Goal: Navigation & Orientation: Find specific page/section

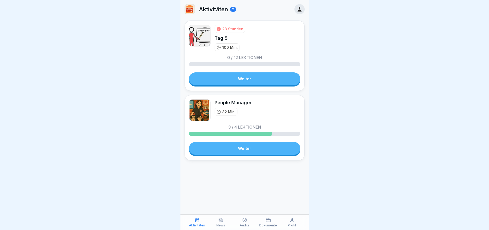
click at [227, 46] on p "100 Min." at bounding box center [229, 47] width 15 height 5
click at [220, 227] on div "Aktivitäten News Audits Dokumente Profil" at bounding box center [244, 222] width 128 height 15
click at [221, 223] on icon at bounding box center [220, 219] width 5 height 5
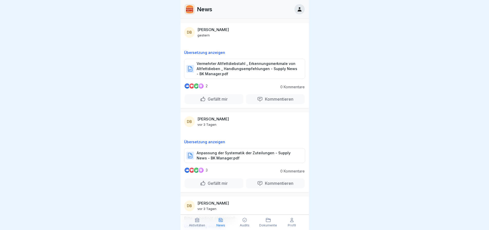
click at [248, 220] on div "Audits" at bounding box center [244, 222] width 21 height 10
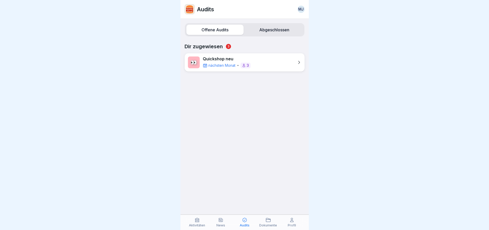
click at [267, 220] on icon at bounding box center [268, 219] width 5 height 5
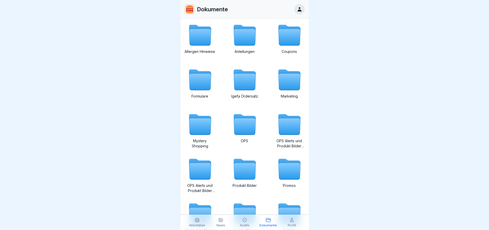
click at [240, 223] on div "Audits" at bounding box center [244, 222] width 21 height 10
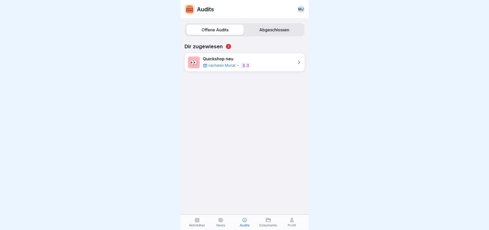
click at [255, 59] on div "👀 Quickshop neu nächsten Monat 3" at bounding box center [245, 62] width 120 height 18
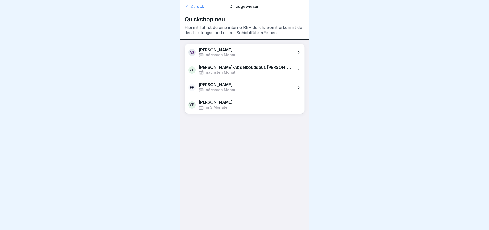
drag, startPoint x: 190, startPoint y: 0, endPoint x: 189, endPoint y: 8, distance: 8.0
click at [190, 7] on div "Zurück Dir zugewiesen" at bounding box center [245, 6] width 120 height 13
click at [189, 8] on icon at bounding box center [187, 6] width 5 height 5
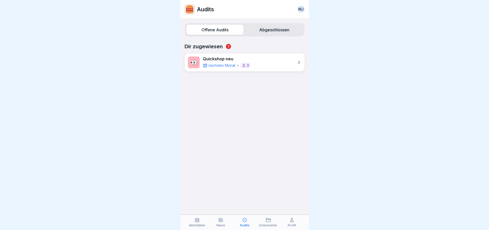
click at [299, 11] on div "MJ" at bounding box center [300, 9] width 7 height 7
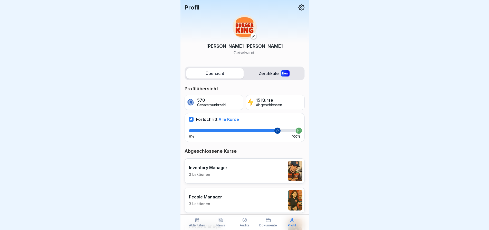
click at [271, 73] on label "Zertifikate New" at bounding box center [274, 73] width 57 height 10
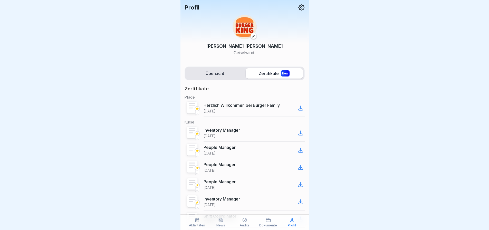
click at [226, 71] on label "Übersicht" at bounding box center [214, 73] width 57 height 10
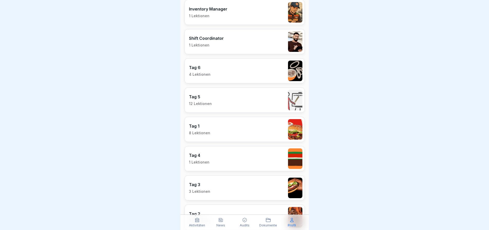
scroll to position [338, 0]
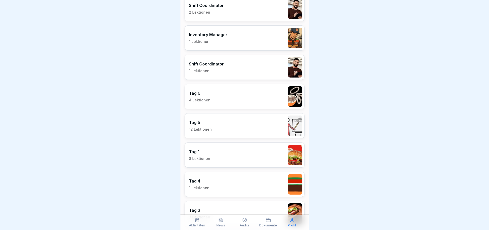
click at [225, 225] on div "News" at bounding box center [220, 222] width 21 height 10
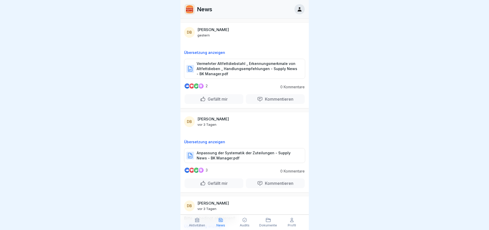
click at [193, 229] on div "Aktivitäten News Audits Dokumente Profil" at bounding box center [244, 222] width 128 height 15
click at [197, 223] on div "Aktivitäten" at bounding box center [197, 222] width 21 height 10
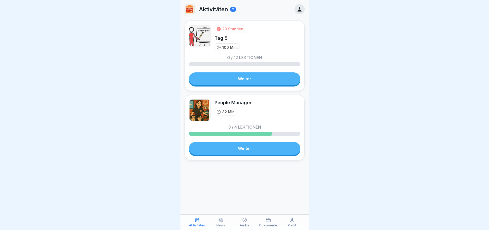
click at [233, 146] on link "Weiter" at bounding box center [244, 148] width 111 height 13
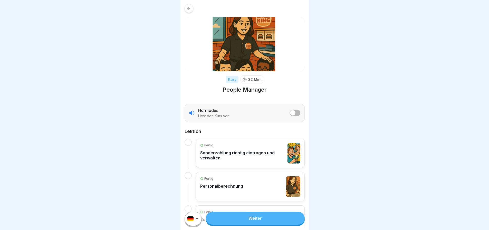
click at [190, 7] on icon at bounding box center [189, 9] width 4 height 4
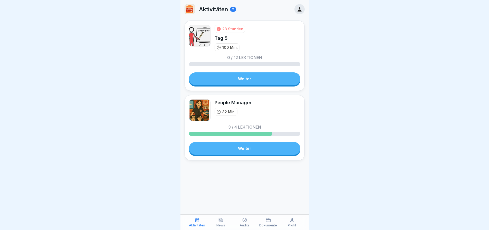
click at [225, 85] on div "23 Stunden Tag 5 100 Min. 0 / 12 Lektionen Weiter" at bounding box center [245, 56] width 120 height 70
click at [225, 79] on link "Weiter" at bounding box center [244, 78] width 111 height 13
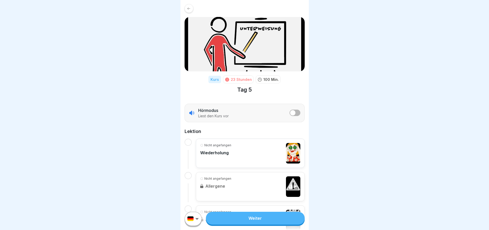
click at [190, 5] on div at bounding box center [189, 8] width 9 height 9
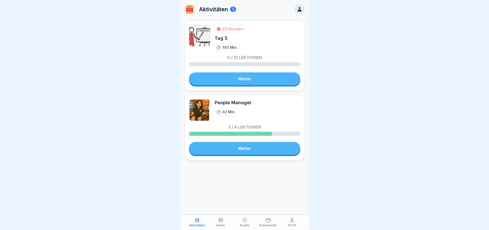
click at [202, 220] on div "Aktivitäten" at bounding box center [197, 222] width 21 height 10
click at [295, 220] on div "Profil" at bounding box center [291, 222] width 21 height 10
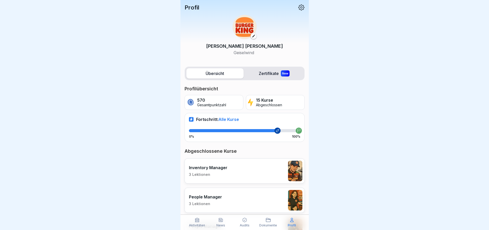
click at [273, 221] on div "Dokumente" at bounding box center [268, 222] width 21 height 10
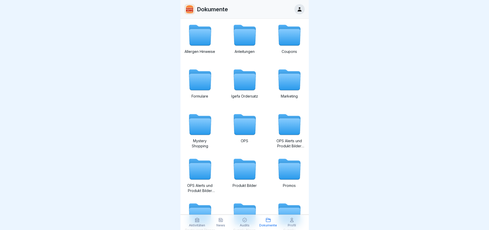
click at [247, 222] on icon at bounding box center [244, 219] width 5 height 5
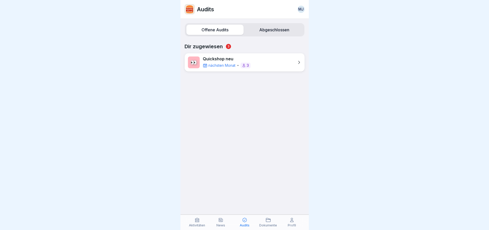
click at [226, 219] on div "News" at bounding box center [220, 222] width 21 height 10
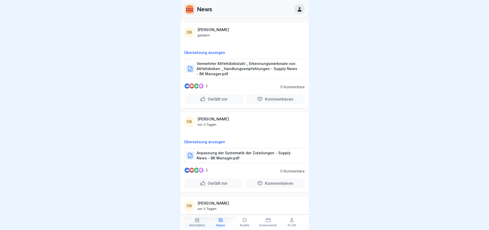
click at [191, 224] on p "Aktivitäten" at bounding box center [197, 226] width 16 height 4
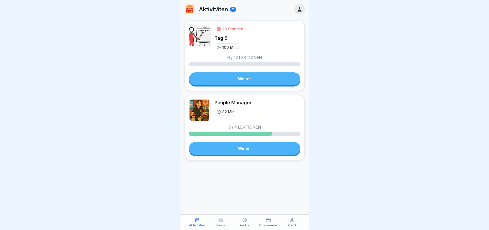
click at [197, 218] on icon at bounding box center [197, 220] width 4 height 4
click at [198, 226] on p "Aktivitäten" at bounding box center [197, 226] width 16 height 4
click at [248, 221] on div "Audits" at bounding box center [244, 222] width 21 height 10
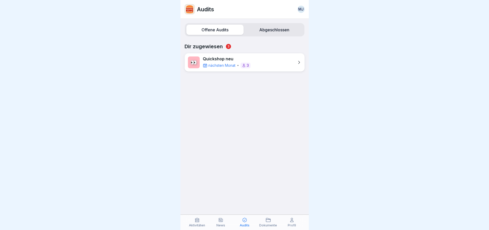
click at [271, 221] on div "Dokumente" at bounding box center [268, 222] width 21 height 10
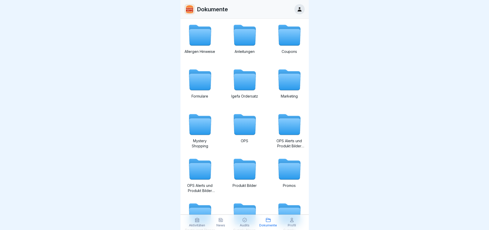
click at [217, 221] on div "News" at bounding box center [220, 222] width 21 height 10
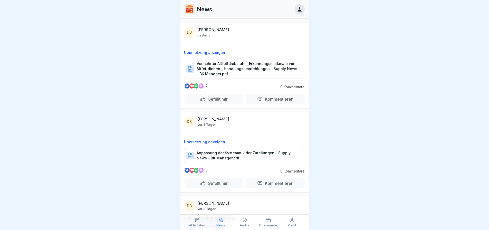
click at [197, 220] on icon at bounding box center [197, 219] width 5 height 5
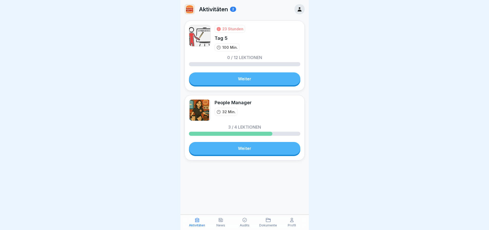
click at [291, 221] on icon at bounding box center [291, 220] width 3 height 4
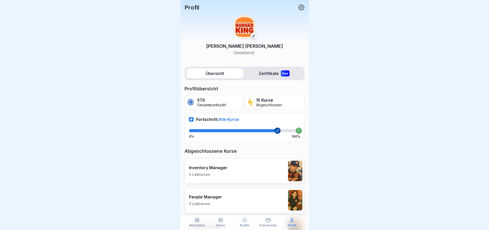
click at [298, 5] on icon at bounding box center [301, 7] width 6 height 6
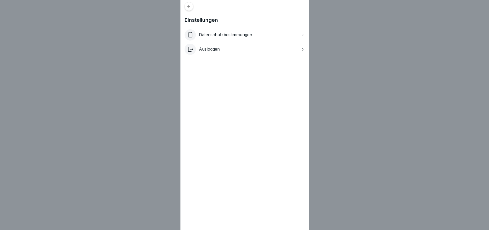
click at [220, 50] on p "Ausloggen" at bounding box center [209, 49] width 21 height 5
